Goal: Navigation & Orientation: Go to known website

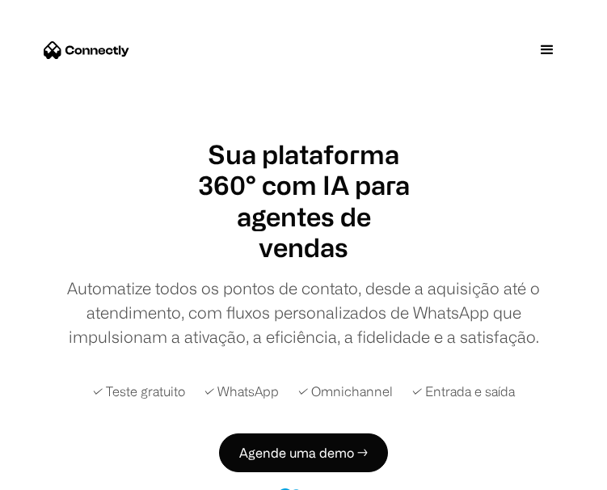
click at [556, 45] on div "menu" at bounding box center [547, 49] width 19 height 19
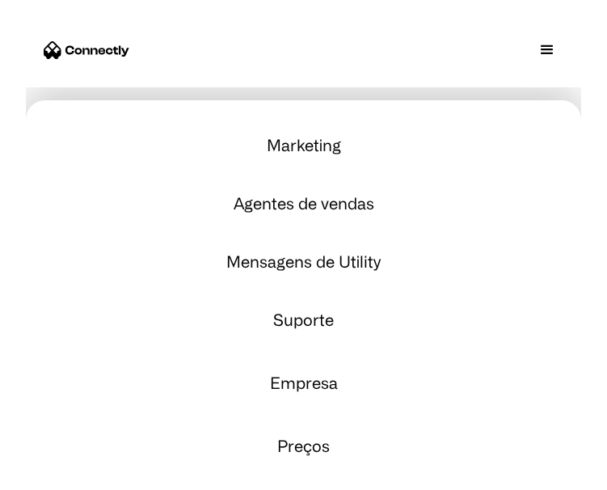
click at [402, 62] on div at bounding box center [304, 50] width 556 height 74
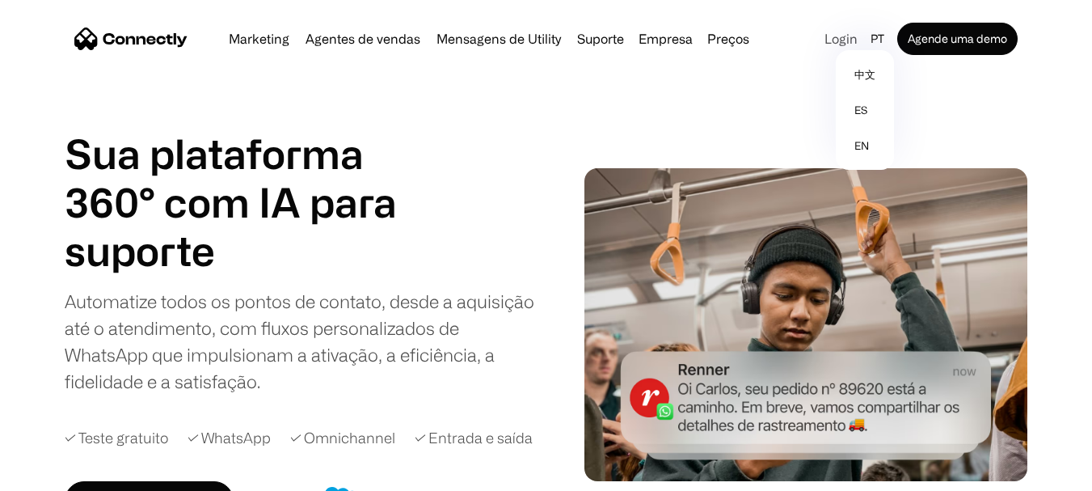
click at [606, 49] on link "Login" at bounding box center [841, 38] width 46 height 23
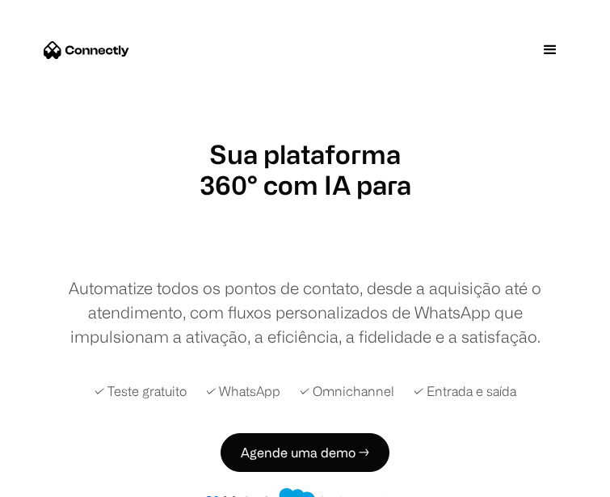
click at [545, 54] on div "menu" at bounding box center [550, 49] width 19 height 19
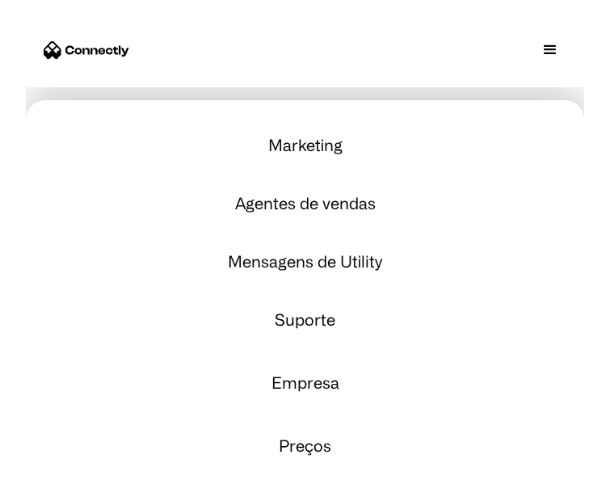
click at [403, 32] on div at bounding box center [305, 50] width 559 height 74
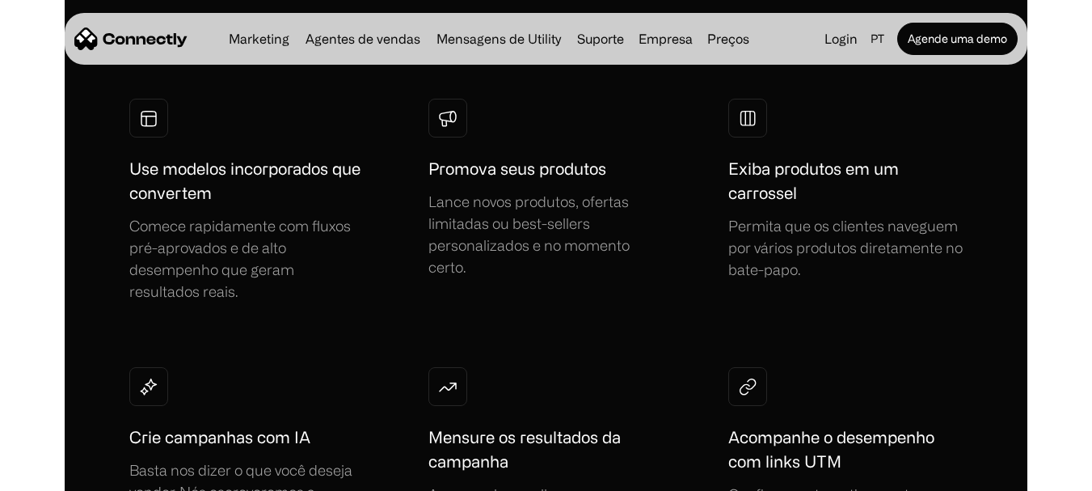
scroll to position [728, 0]
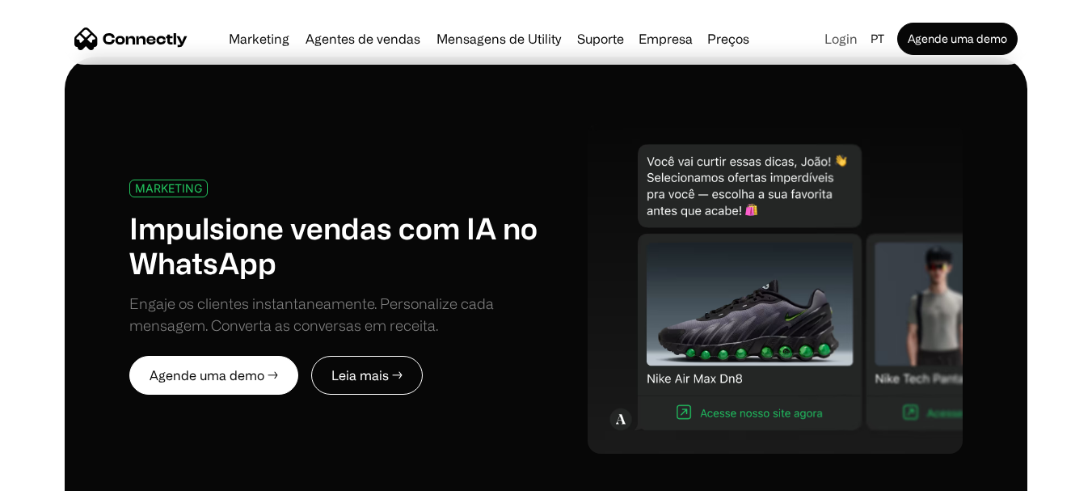
click at [606, 34] on link "Login" at bounding box center [841, 38] width 46 height 23
